Goal: Information Seeking & Learning: Learn about a topic

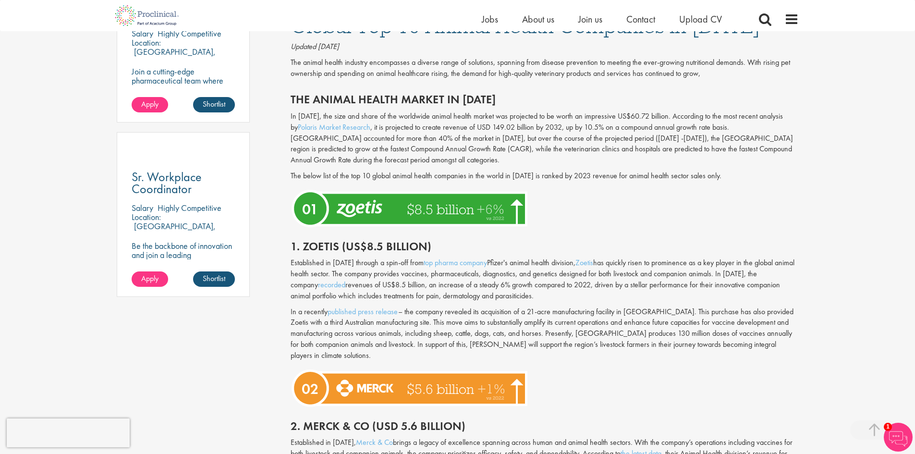
scroll to position [672, 0]
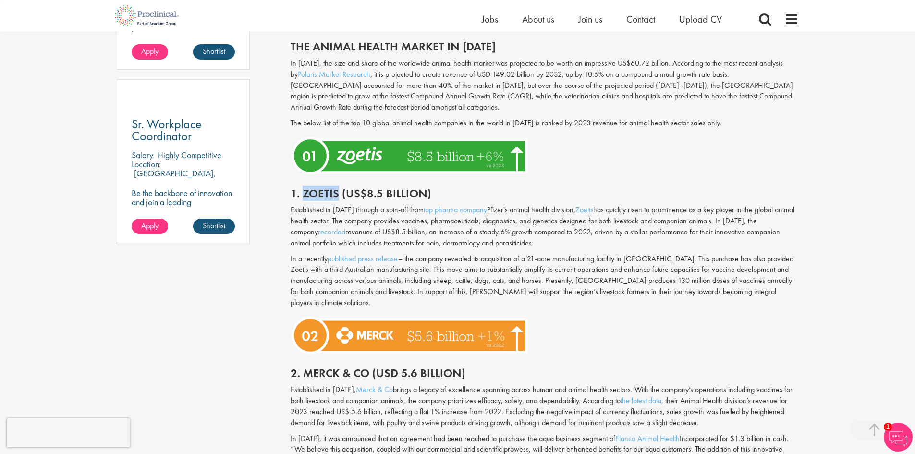
drag, startPoint x: 304, startPoint y: 195, endPoint x: 336, endPoint y: 194, distance: 32.7
click at [336, 194] on h2 "1. Zoetis (US$8.5 billion)" at bounding box center [545, 193] width 508 height 12
copy h2 "Zoetis"
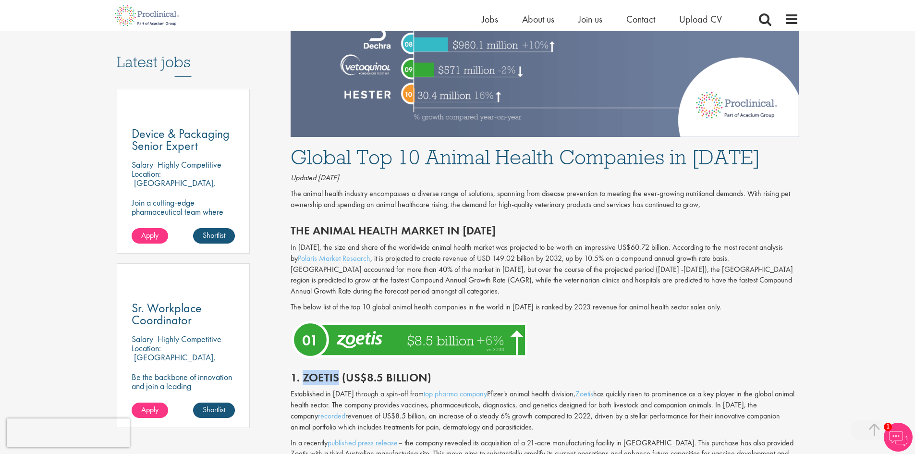
scroll to position [528, 0]
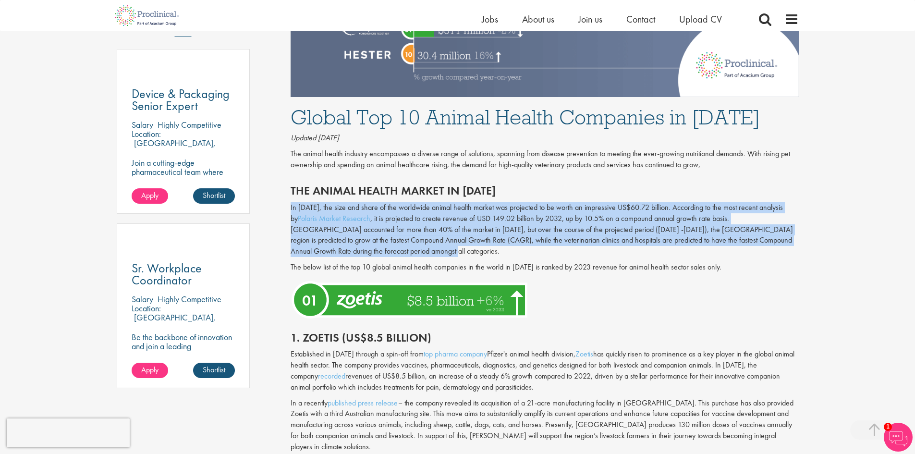
drag, startPoint x: 291, startPoint y: 207, endPoint x: 464, endPoint y: 251, distance: 179.3
click at [464, 251] on p "In [DATE], the size and share of the worldwide animal health market was project…" at bounding box center [545, 229] width 508 height 55
copy p "In [DATE], the size and share of the worldwide animal health market was project…"
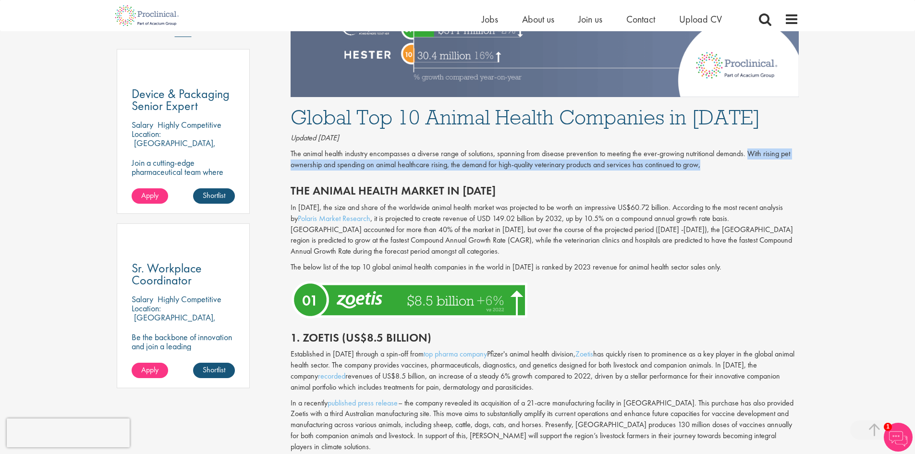
drag, startPoint x: 746, startPoint y: 154, endPoint x: 763, endPoint y: 167, distance: 21.5
click at [763, 167] on p "The animal health industry encompasses a diverse range of solutions, spanning f…" at bounding box center [545, 159] width 508 height 22
copy p "With rising pet ownership and spending on animal healthcare rising, the demand …"
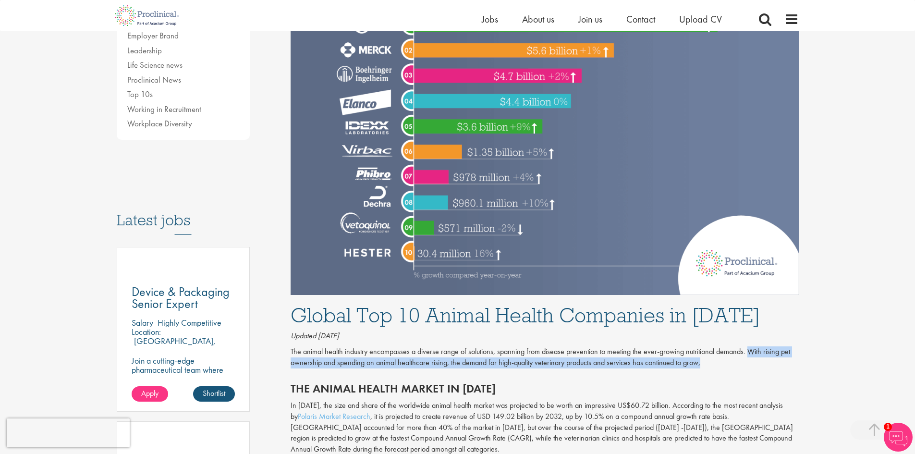
scroll to position [240, 0]
